Goal: Obtain resource: Obtain resource

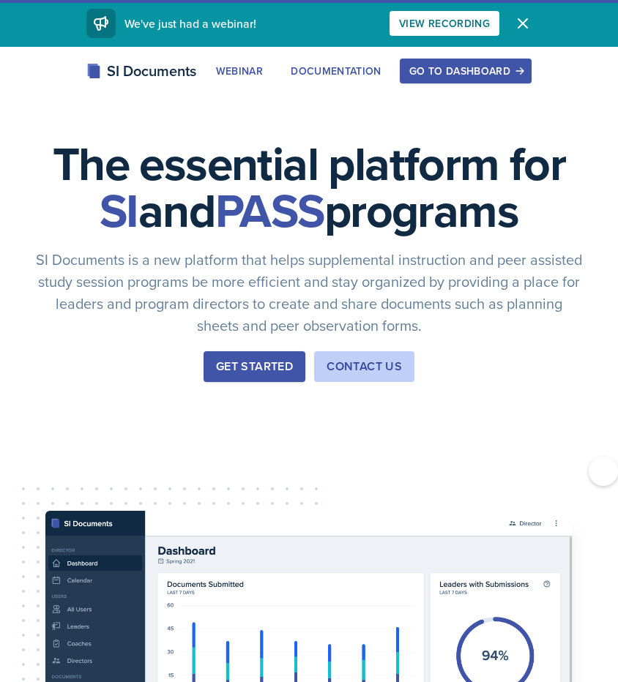
click at [106, 215] on div "The essential platform for SI and PASS programs SI Documents is a new platform …" at bounding box center [309, 492] width 618 height 890
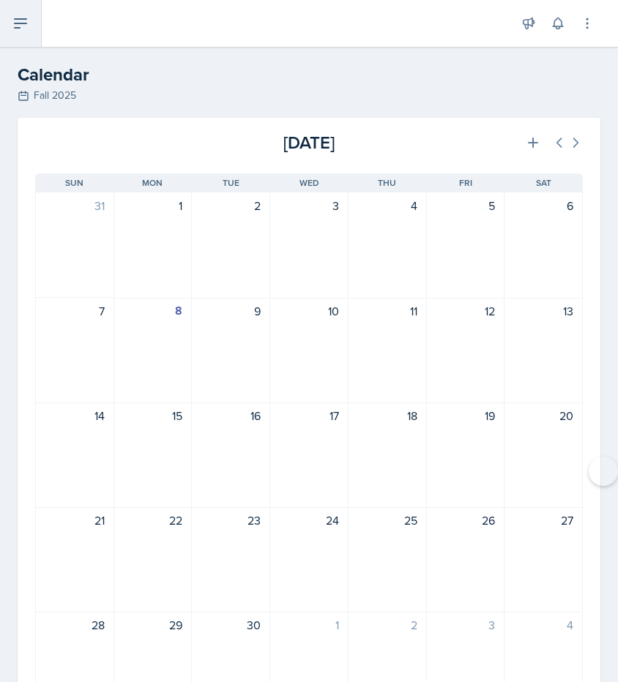
click at [25, 23] on icon at bounding box center [21, 23] width 12 height 9
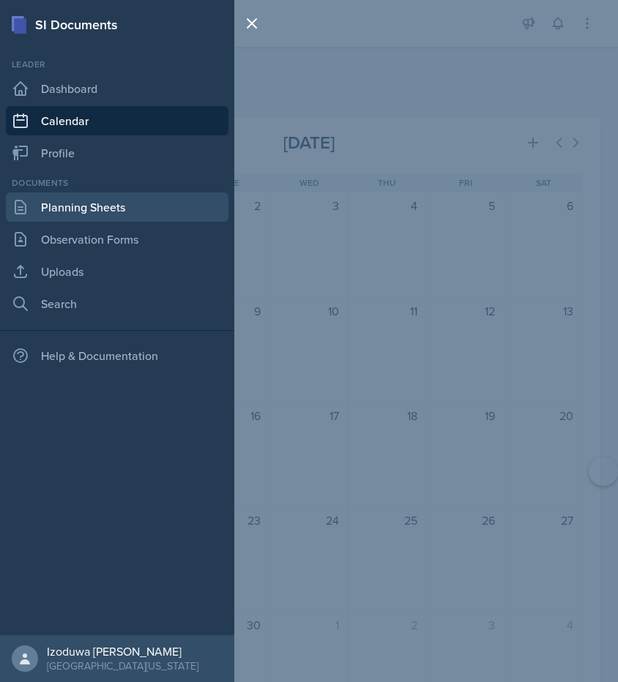
click at [82, 206] on link "Planning Sheets" at bounding box center [117, 207] width 223 height 29
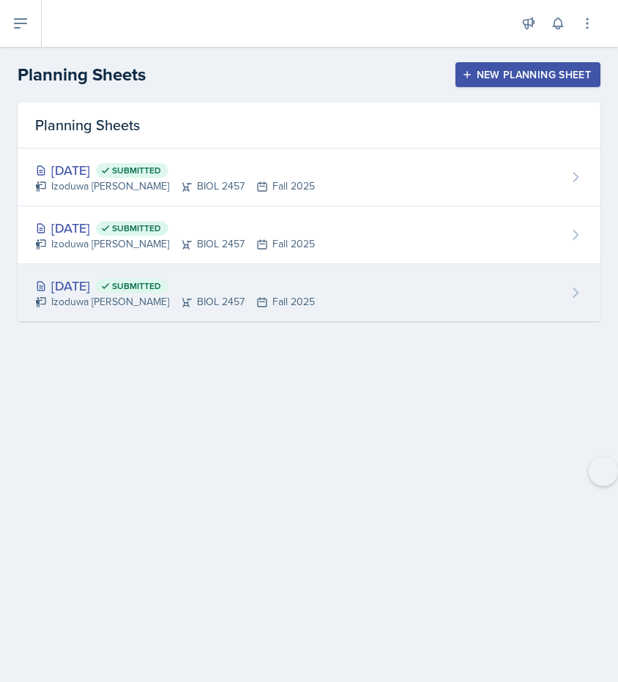
click at [100, 275] on div "[DATE] Submitted Izoduwa [PERSON_NAME] BIOL 2457 Fall 2025" at bounding box center [309, 292] width 583 height 57
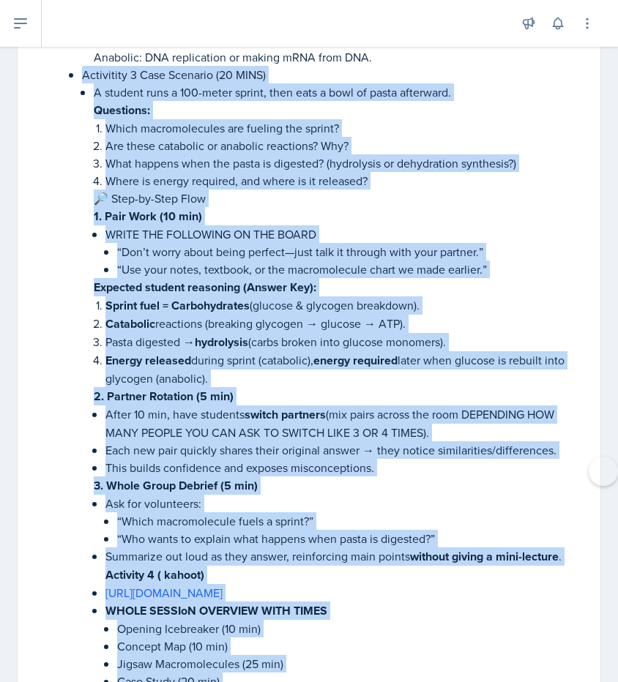
scroll to position [1905, 0]
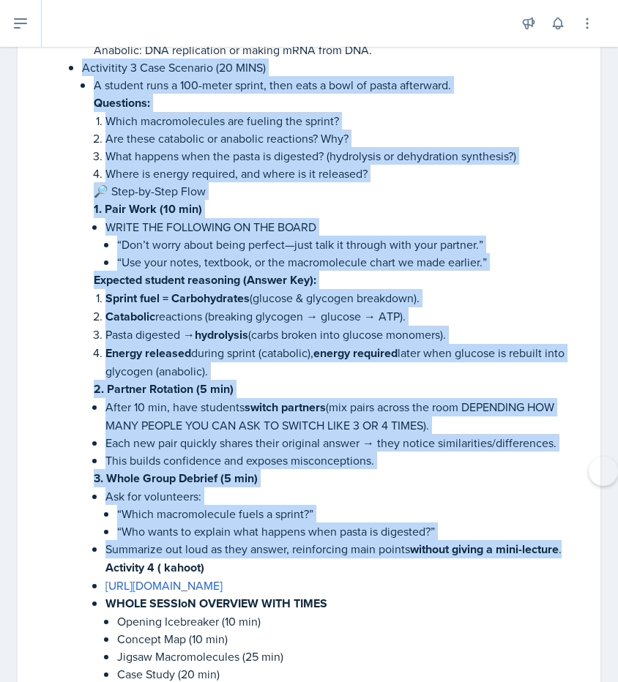
drag, startPoint x: 81, startPoint y: 294, endPoint x: 574, endPoint y: 532, distance: 547.9
click at [574, 532] on li "Nucleic Acids Catabolic: Breaking DNA/RNA into nucleotides. Anabolic: DNA repli…" at bounding box center [326, 72] width 513 height 1291
copy li "Loremipsum 6 Dolo Sitametc (18 ADIP) E seddoei temp i 685-utlab etdolo, magn al…"
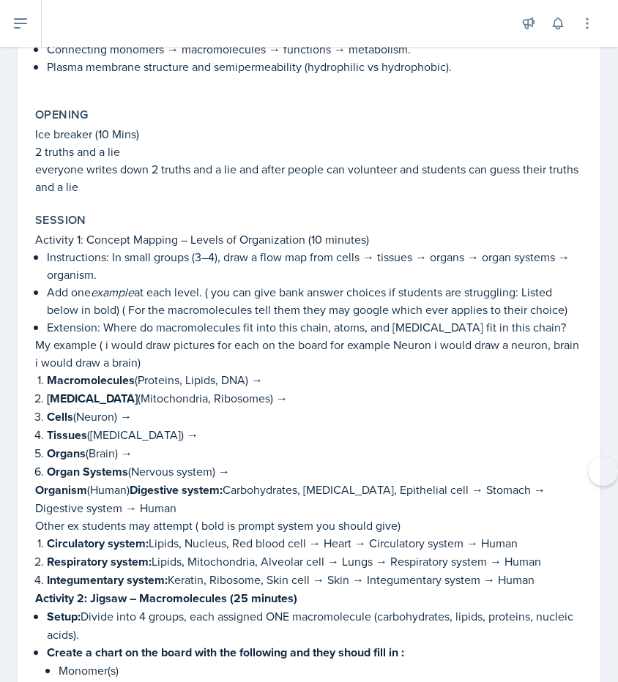
scroll to position [0, 0]
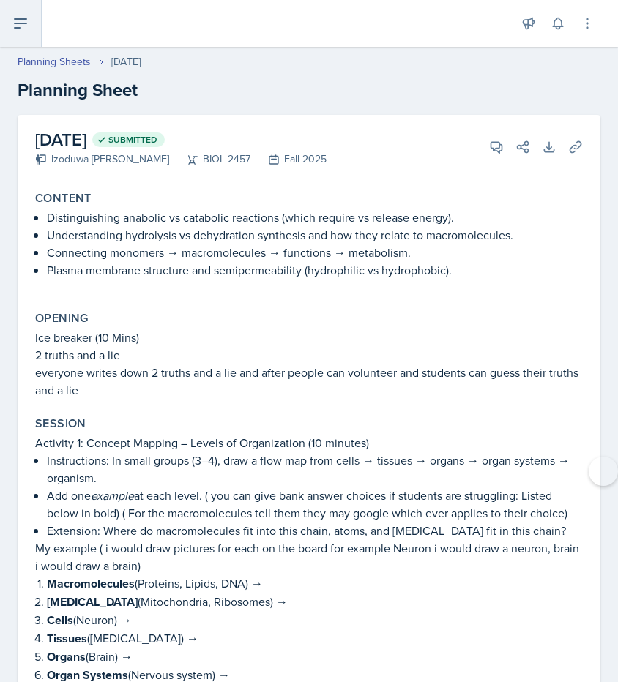
click at [18, 40] on button at bounding box center [21, 23] width 42 height 47
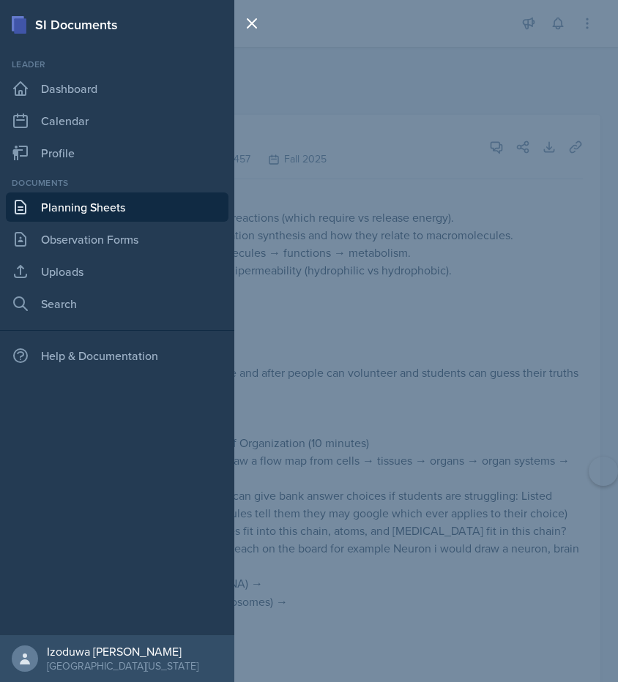
click at [68, 209] on link "Planning Sheets" at bounding box center [117, 207] width 223 height 29
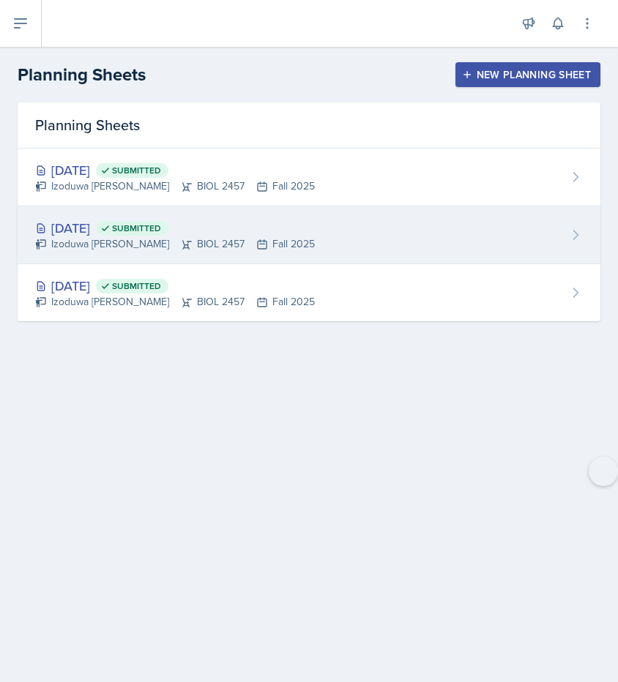
click at [94, 229] on div "[DATE] Submitted" at bounding box center [175, 228] width 280 height 20
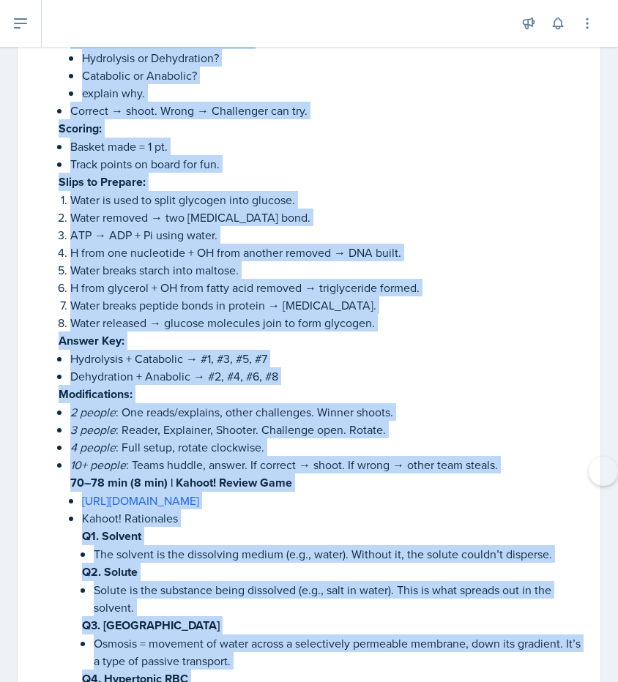
scroll to position [1926, 0]
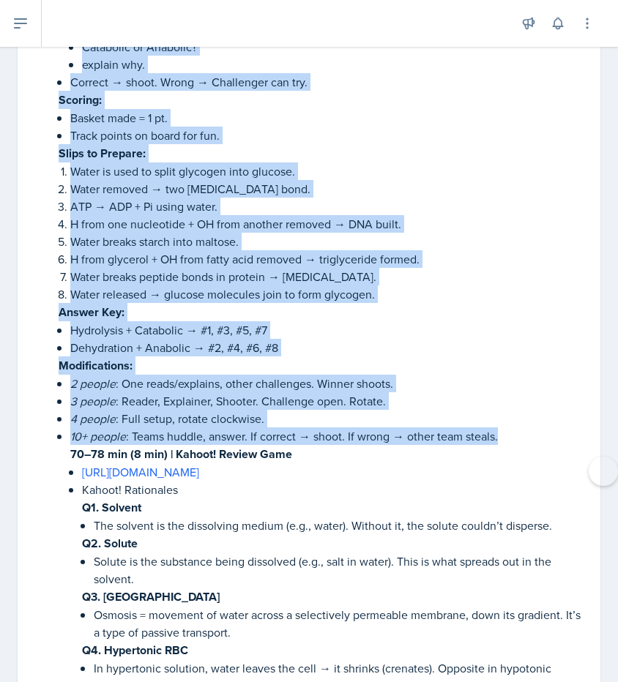
drag, startPoint x: 53, startPoint y: 252, endPoint x: 522, endPoint y: 428, distance: 500.5
click at [522, 428] on li "10+ people : Run as teams. Submit one drawing. Compare publicly → winner gets c…" at bounding box center [315, 198] width 536 height 2383
copy li "45–23 lor (74 ips) | Dolorsit 7 – “Ametc Ad el Seddo Ei” Temporinci Utla Etdolo…"
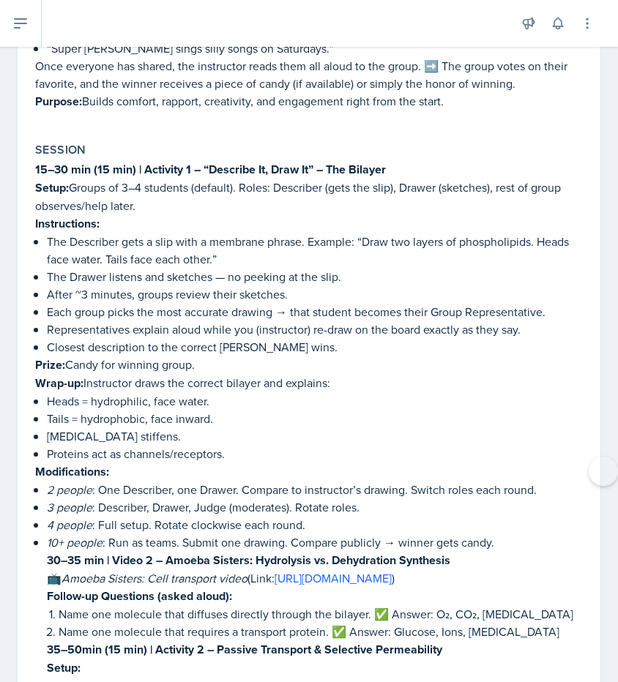
scroll to position [0, 0]
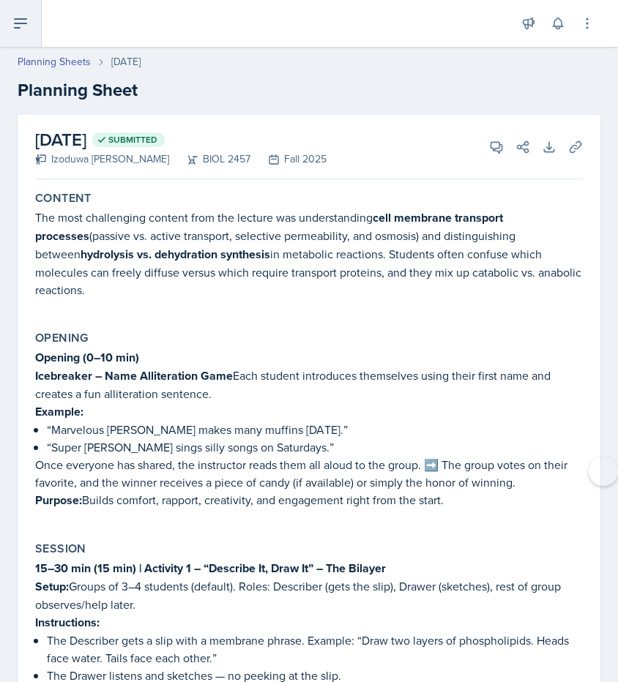
click at [26, 41] on button at bounding box center [21, 23] width 42 height 47
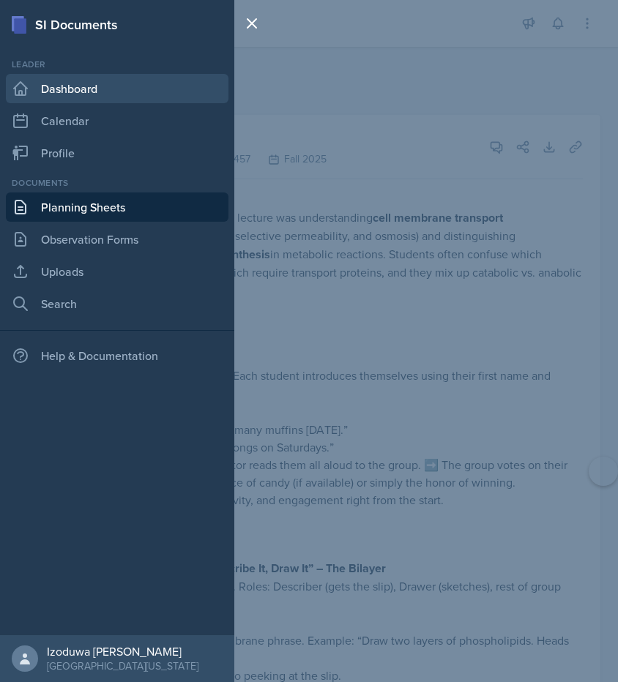
click at [94, 95] on link "Dashboard" at bounding box center [117, 88] width 223 height 29
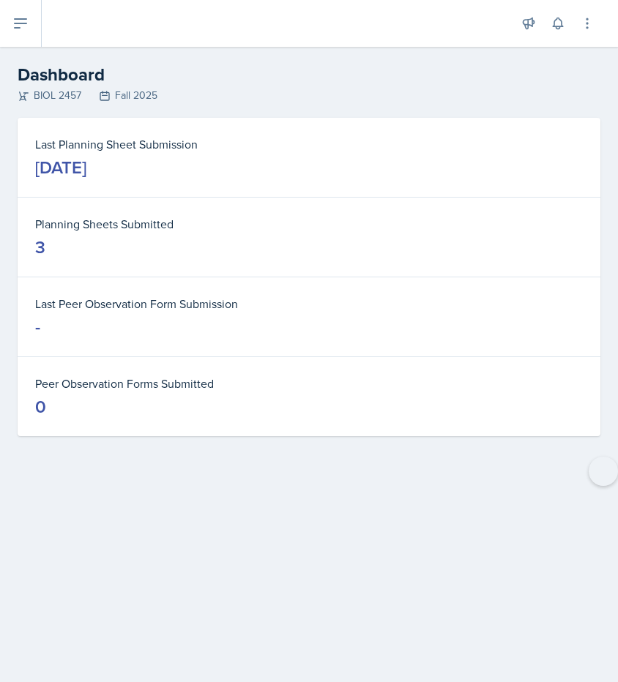
click at [86, 171] on div "[DATE]" at bounding box center [60, 167] width 51 height 23
click at [64, 231] on dt "Planning Sheets Submitted" at bounding box center [309, 224] width 548 height 18
click at [32, 31] on button at bounding box center [21, 23] width 42 height 47
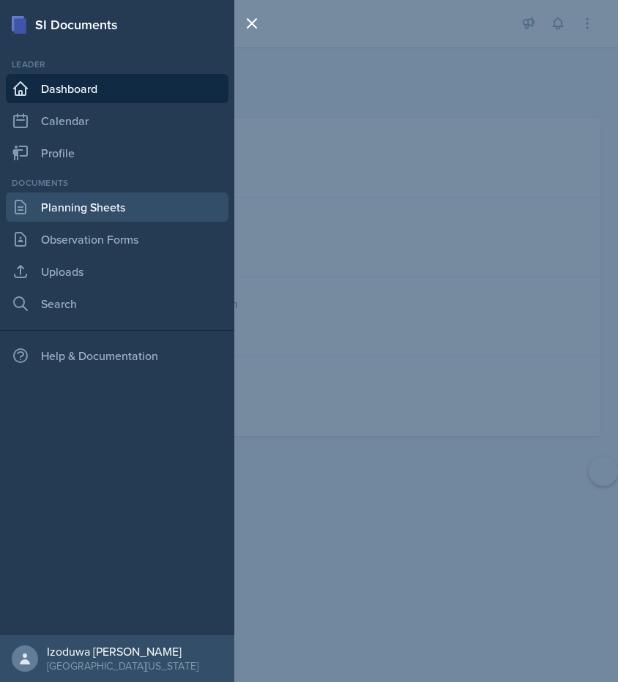
click at [40, 205] on link "Planning Sheets" at bounding box center [117, 207] width 223 height 29
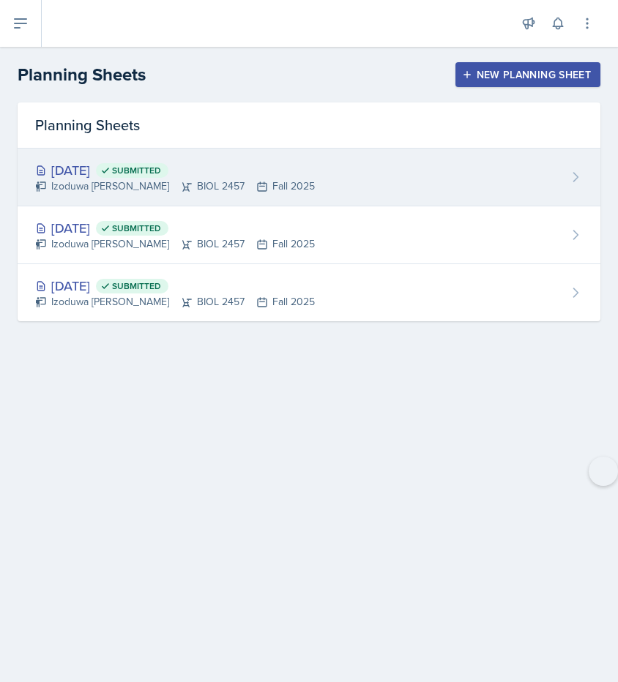
click at [92, 184] on div "Izoduwa [PERSON_NAME] BIOL 2457 Fall 2025" at bounding box center [175, 186] width 280 height 15
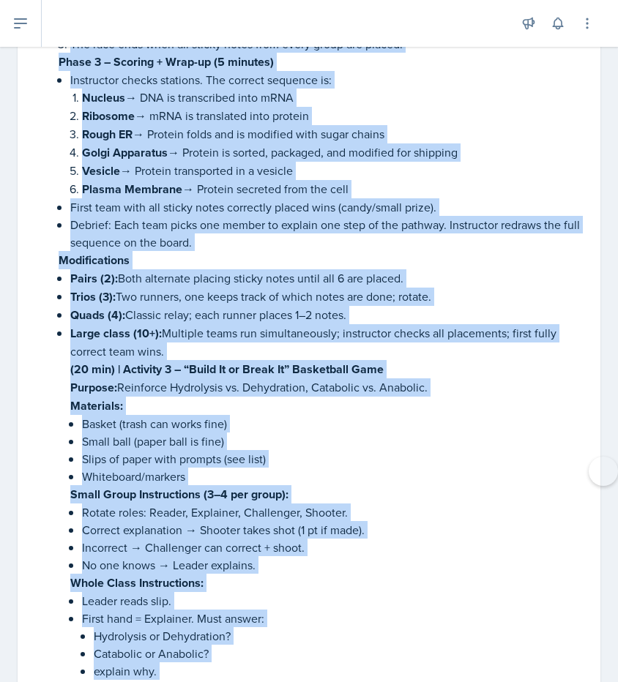
scroll to position [3577, 0]
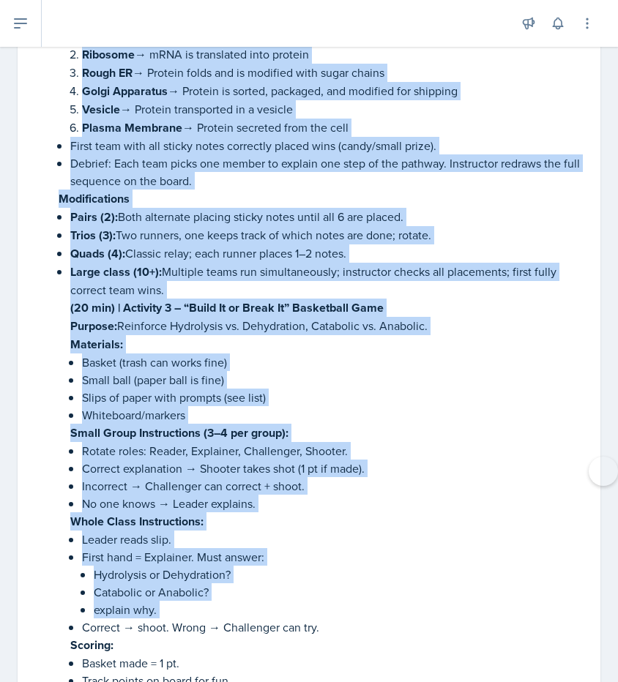
drag, startPoint x: 46, startPoint y: 278, endPoint x: 206, endPoint y: 275, distance: 160.4
click at [206, 275] on li "Large class (10+): Divide into teams of 4–5. Everyone does arrows simultaneousl…" at bounding box center [315, 65] width 536 height 1888
copy li "Loremips 8 – Dolorsitamet Consec Adipi (Elitseddoei + Tempor Inci Utla) ⏱ ~37 e…"
